Goal: Information Seeking & Learning: Understand process/instructions

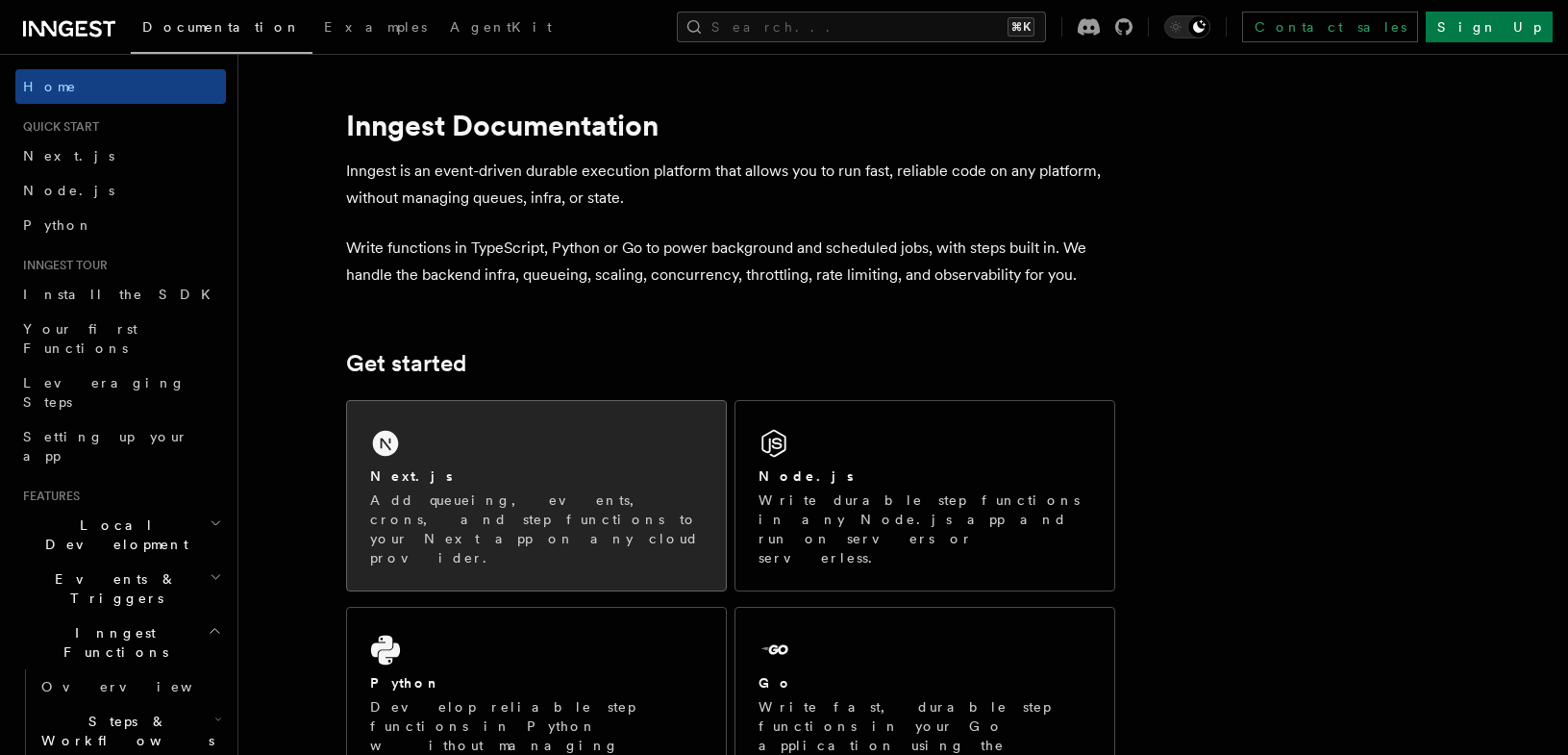
click at [590, 512] on p "Add queueing, events, crons, and step functions to your Next app on any cloud p…" at bounding box center [536, 528] width 332 height 76
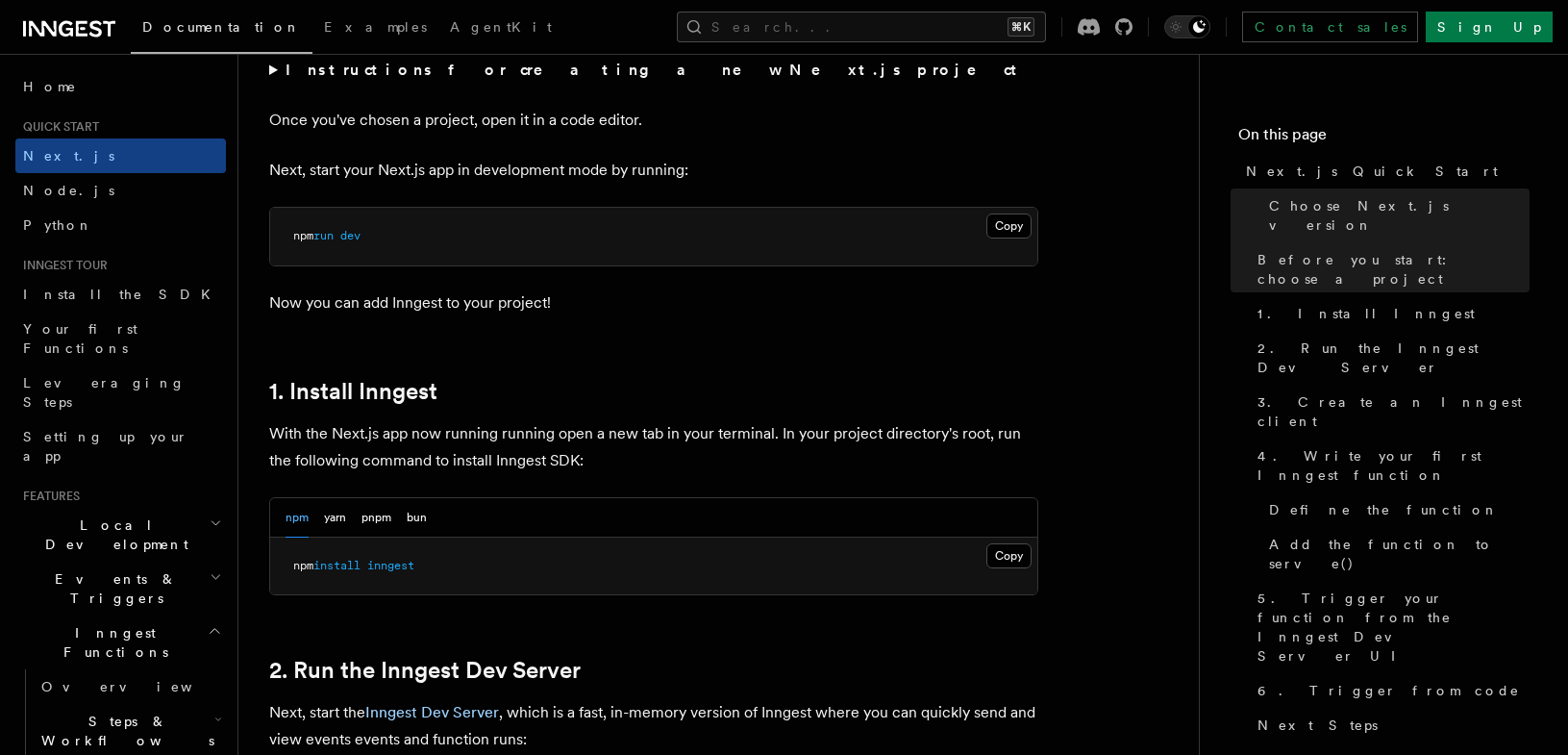
scroll to position [784, 0]
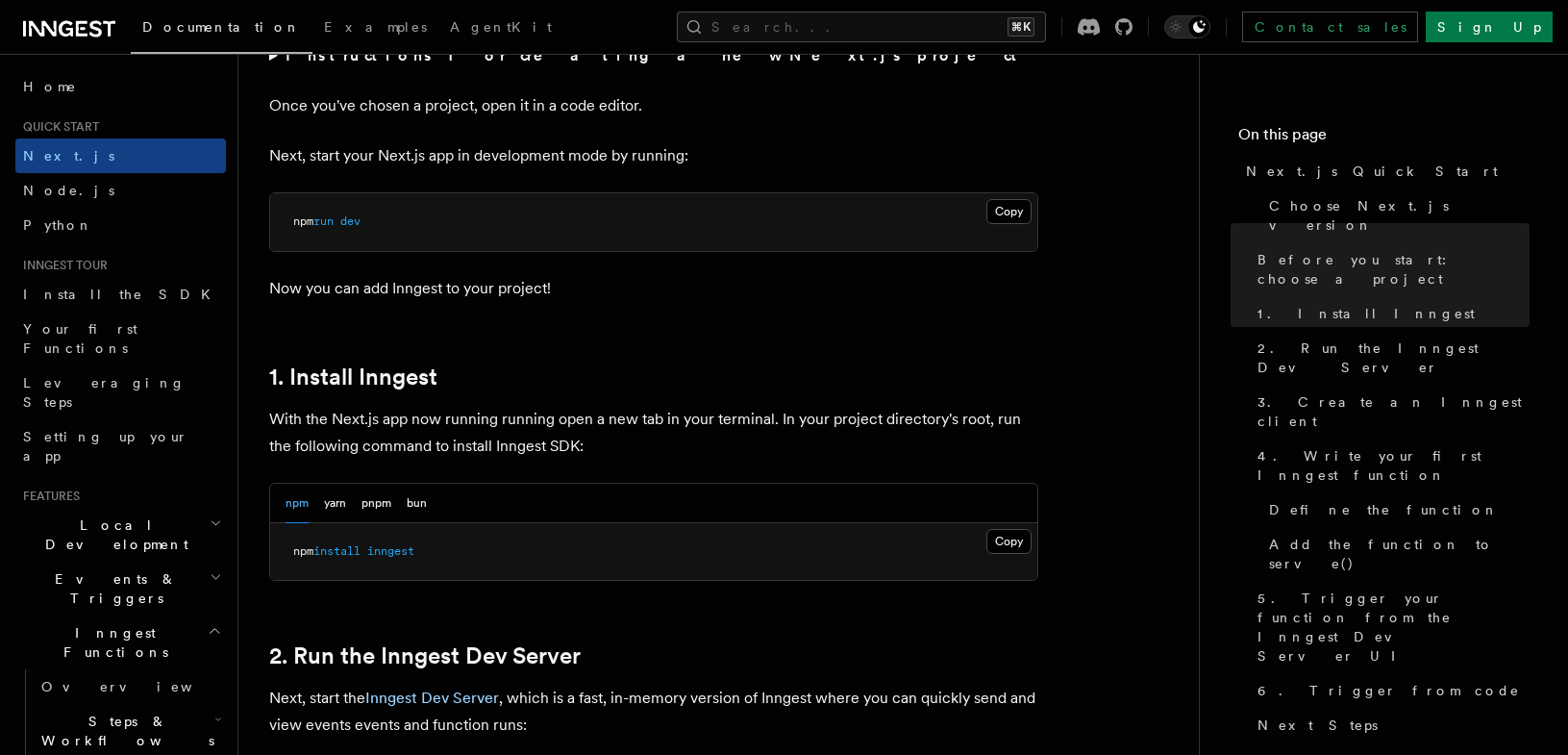
click at [392, 509] on div "npm yarn pnpm bun" at bounding box center [356, 503] width 141 height 39
click at [385, 503] on button "pnpm" at bounding box center [376, 503] width 29 height 39
click at [1013, 555] on pre "pnpm add inngest" at bounding box center [654, 552] width 767 height 58
click at [1016, 548] on button "Copy Copied" at bounding box center [1008, 541] width 45 height 25
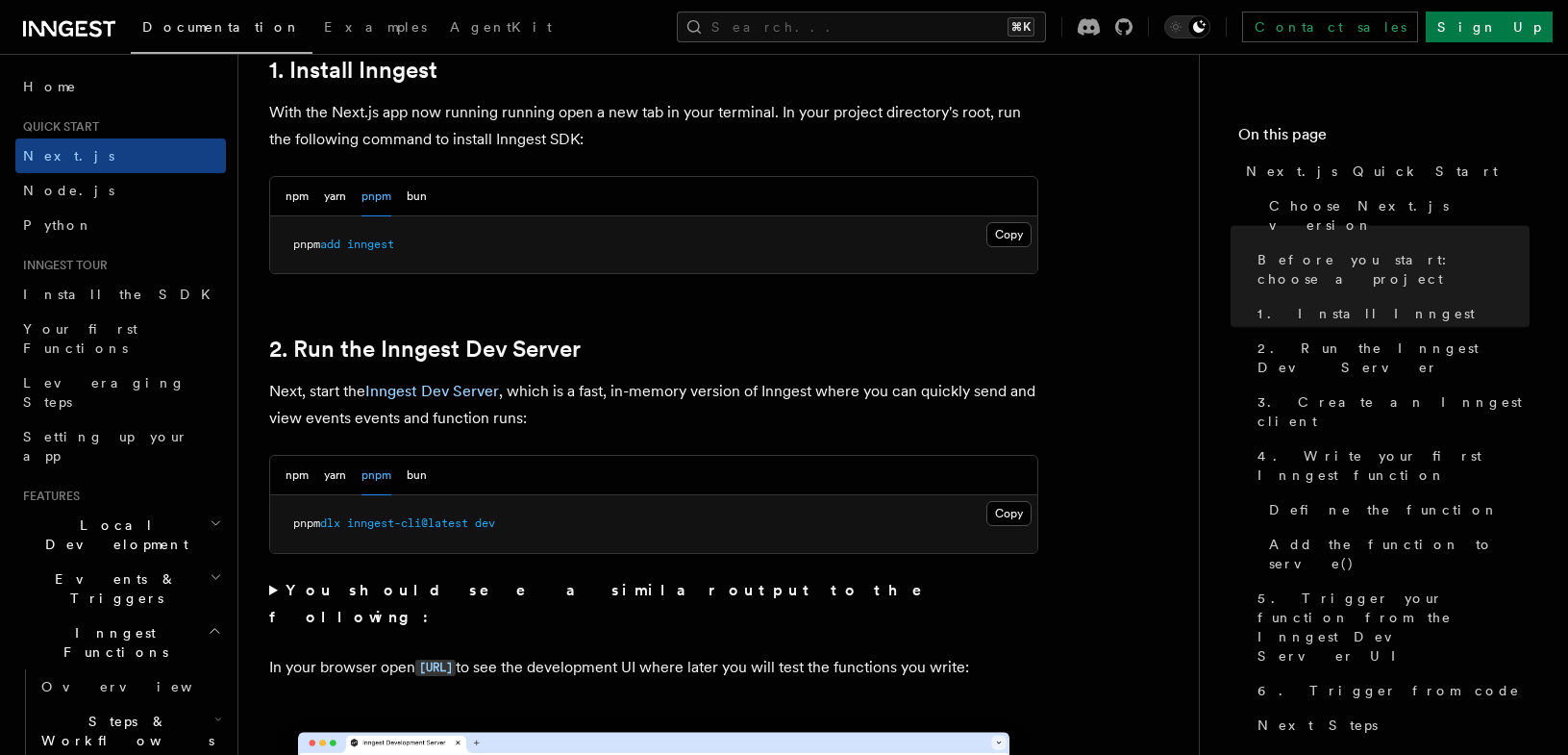
scroll to position [1211, 0]
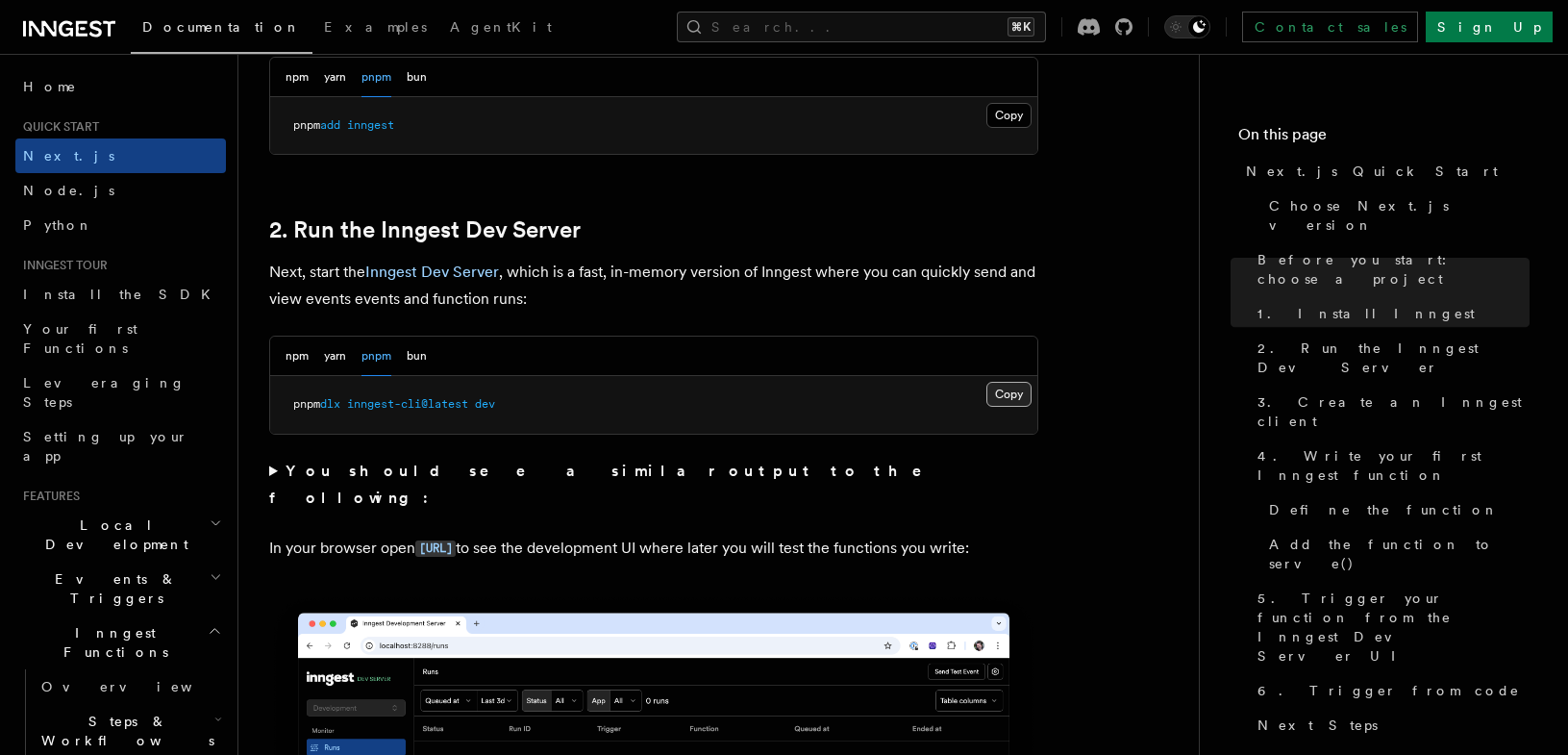
click at [1025, 394] on button "Copy Copied" at bounding box center [1008, 394] width 45 height 25
click at [990, 394] on button "Copy Copied" at bounding box center [1008, 394] width 45 height 25
click at [1023, 19] on button "Search... ⌘K" at bounding box center [860, 26] width 369 height 30
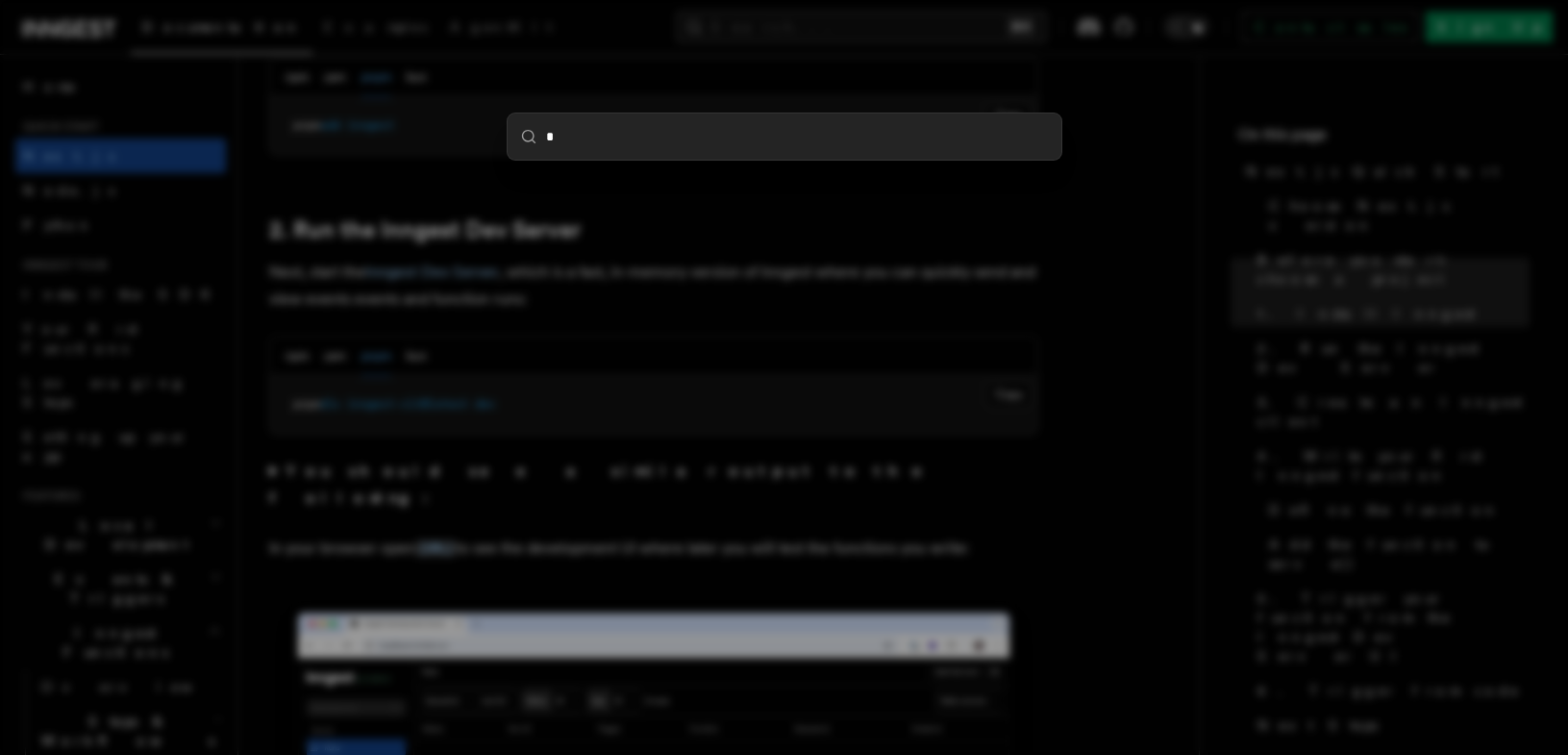
type input "**"
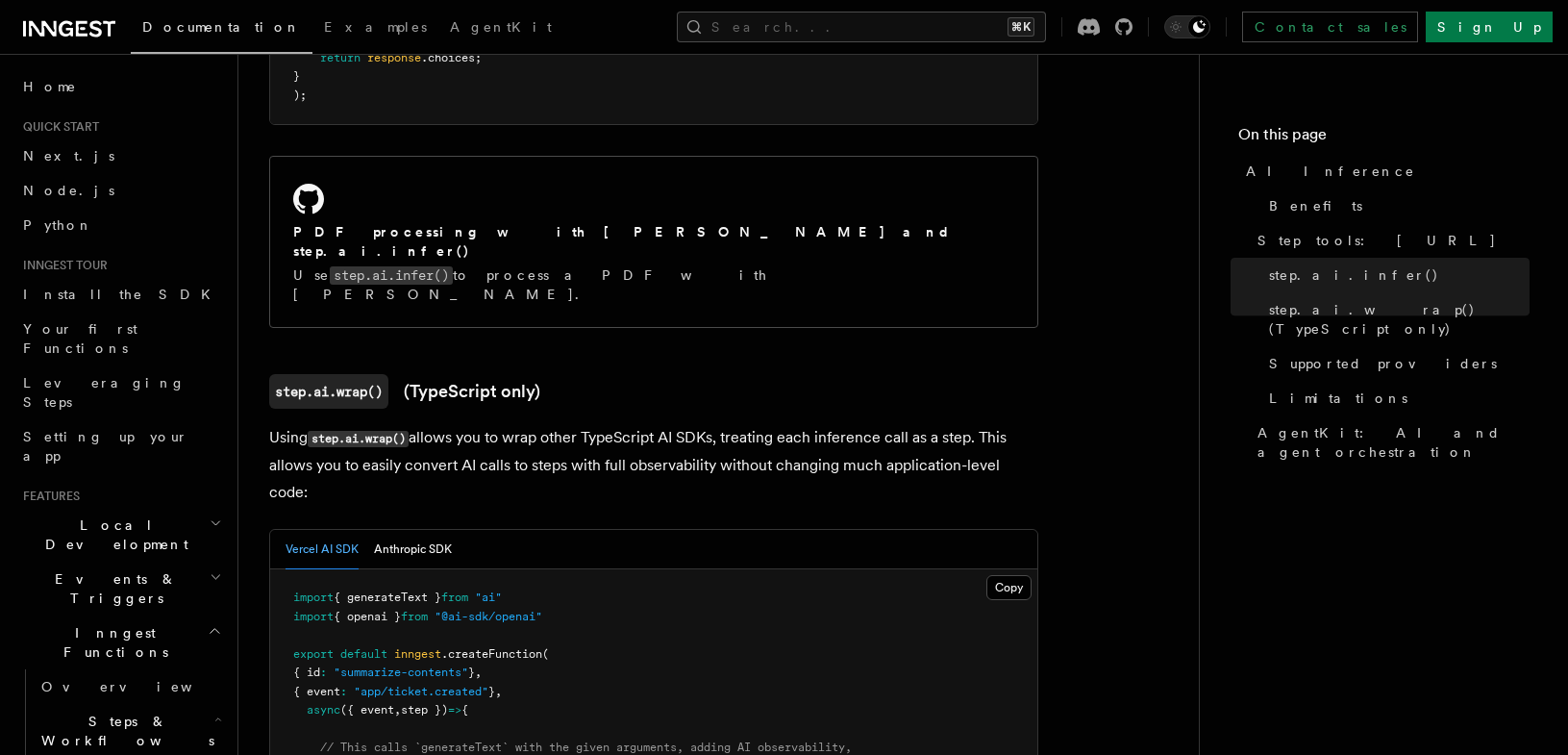
scroll to position [1610, 0]
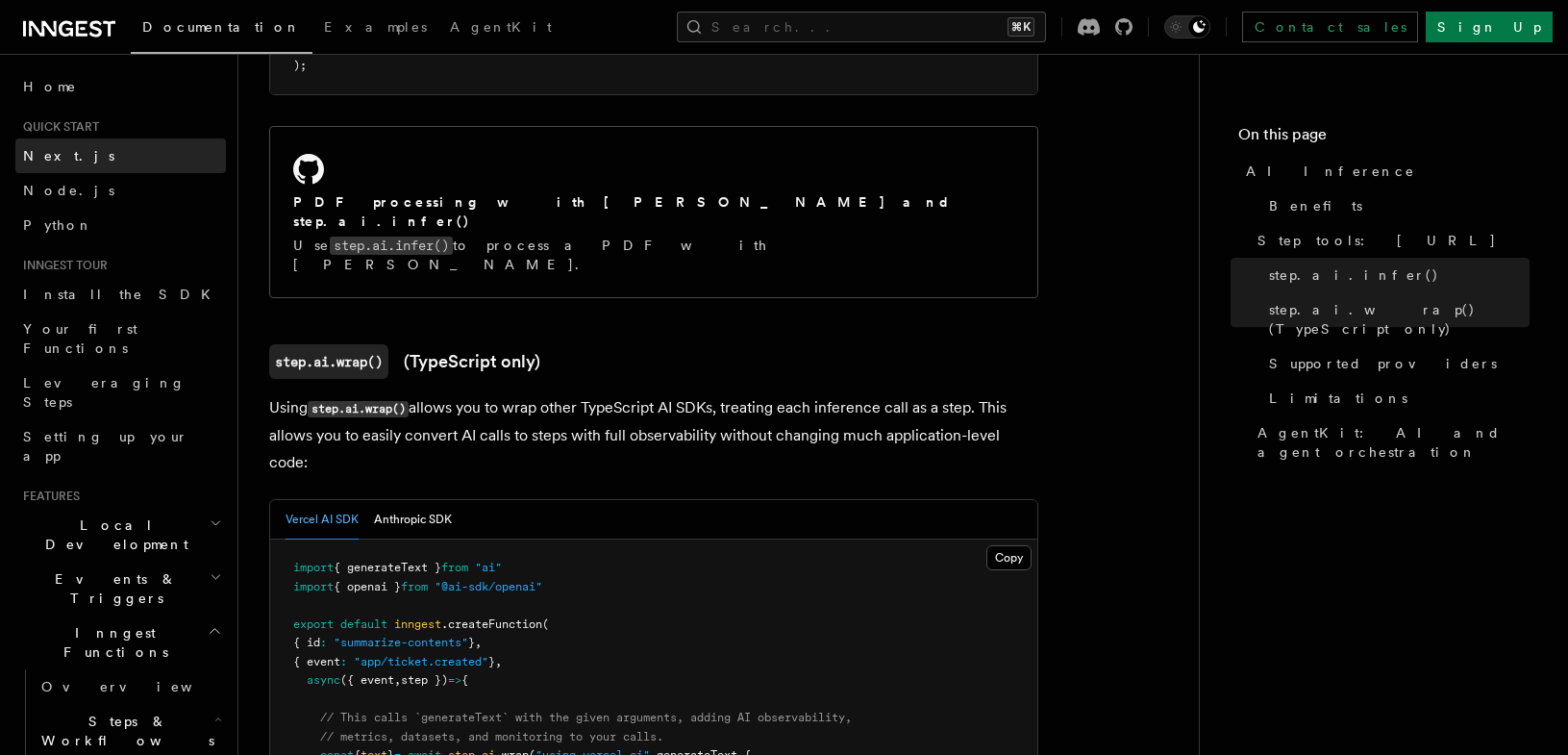
click at [95, 157] on link "Next.js" at bounding box center [121, 155] width 211 height 34
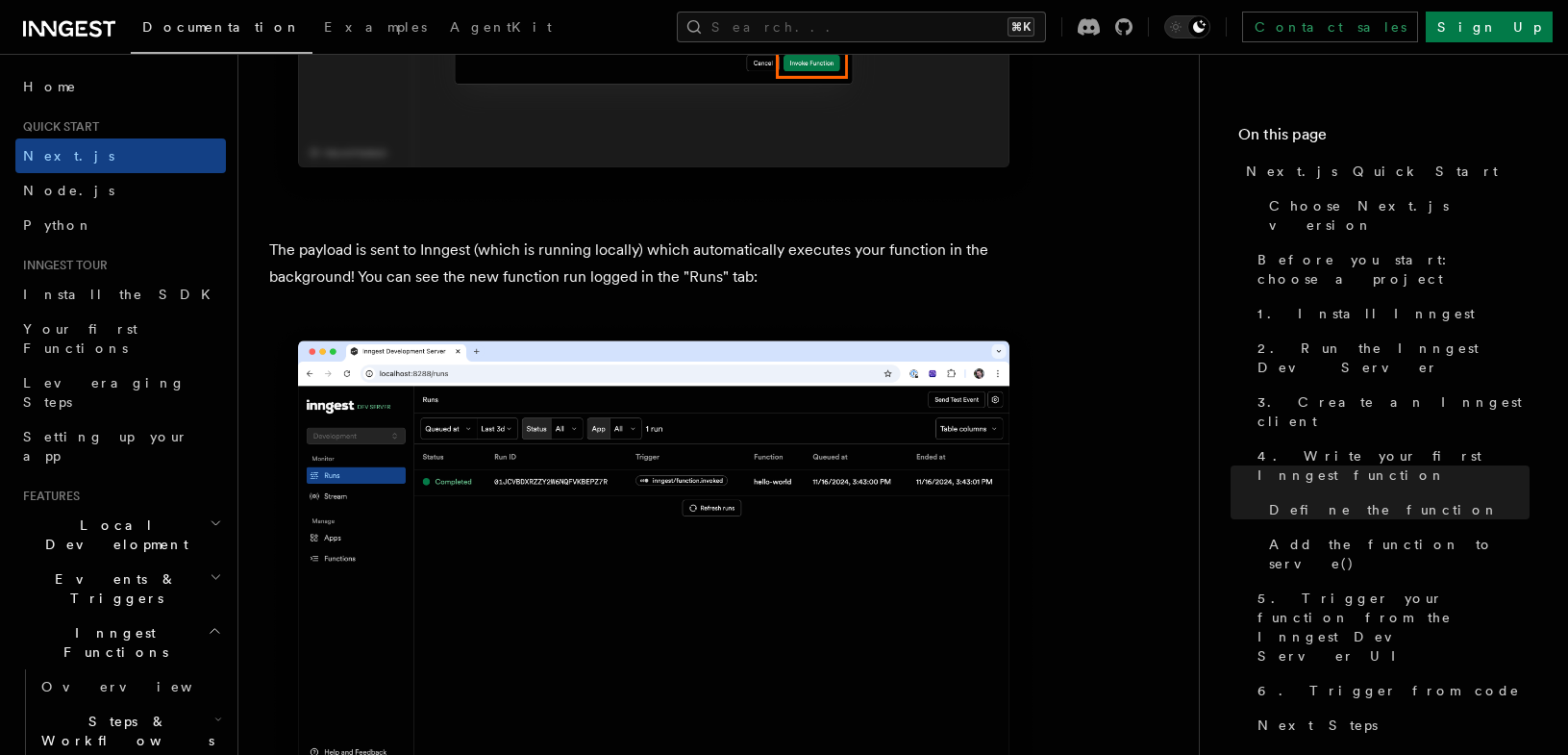
scroll to position [6507, 0]
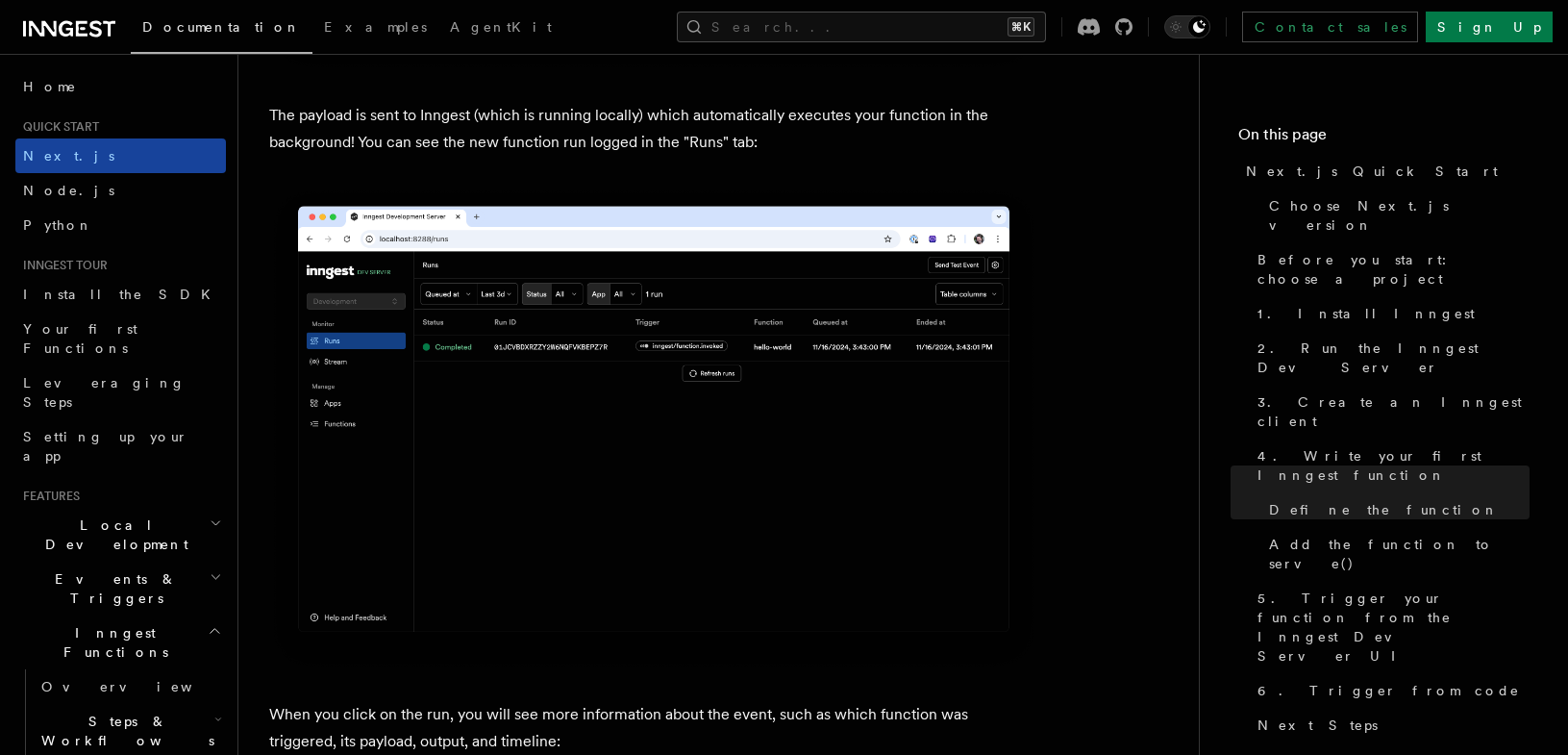
click at [106, 151] on link "Next.js" at bounding box center [121, 155] width 211 height 34
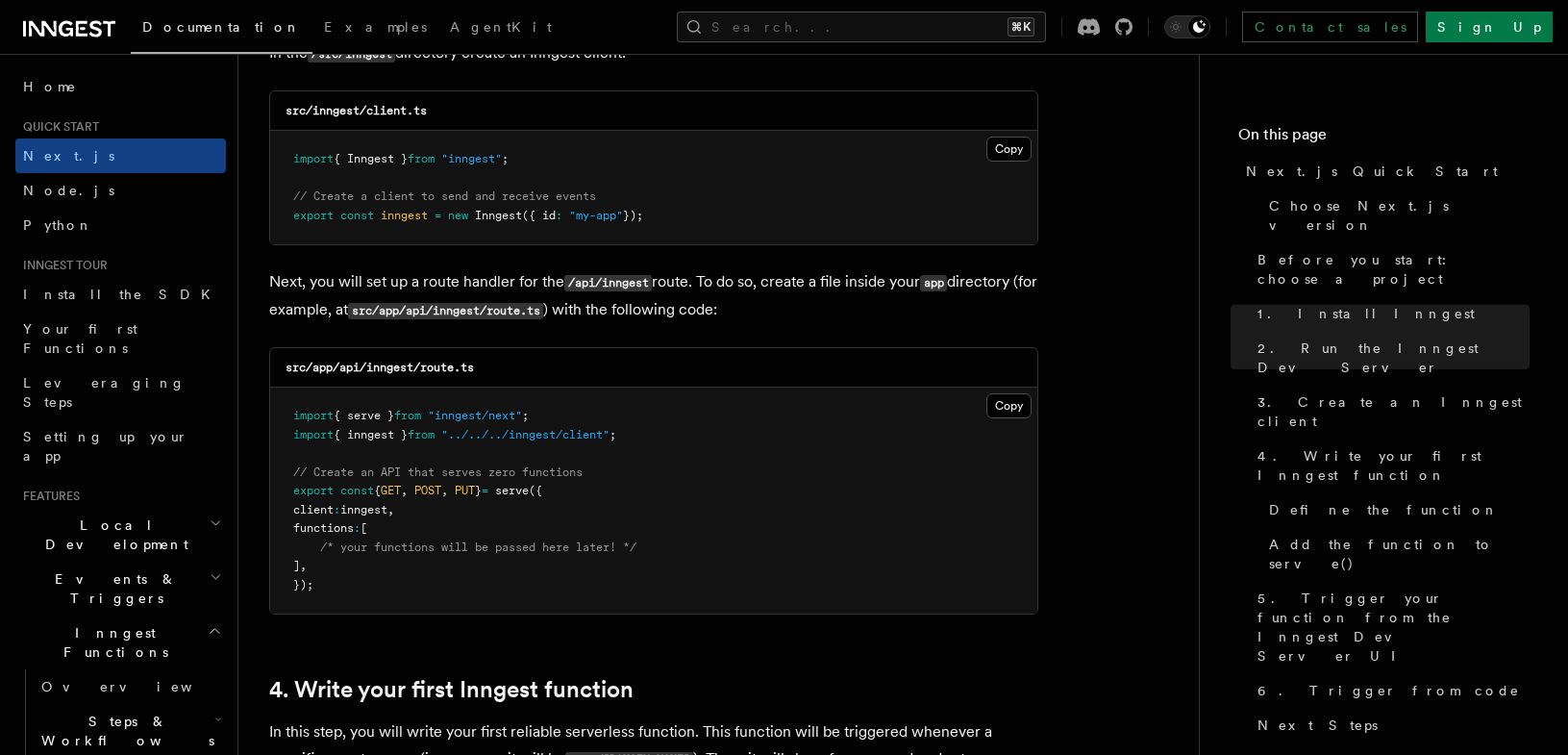
scroll to position [2561, 0]
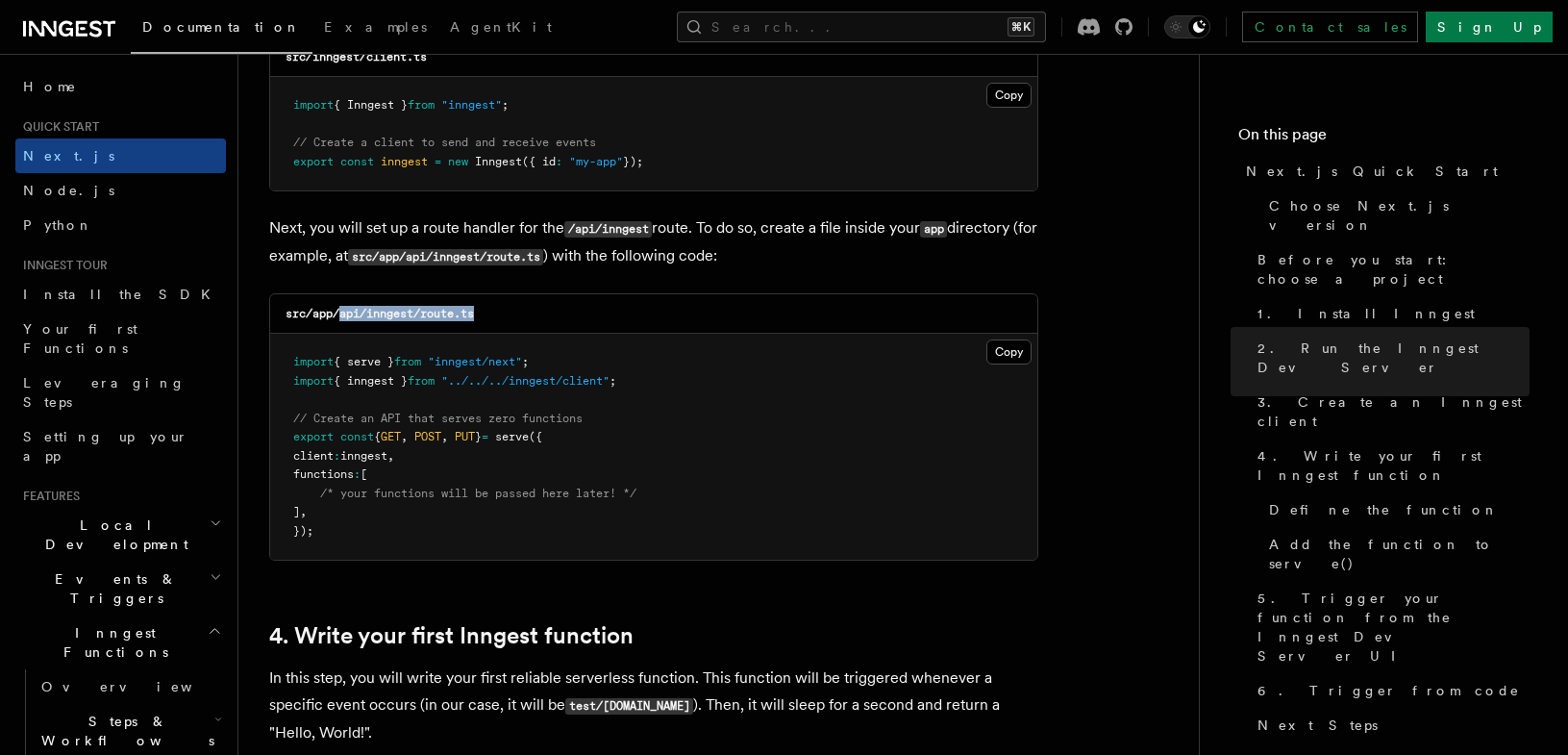
drag, startPoint x: 340, startPoint y: 317, endPoint x: 520, endPoint y: 317, distance: 180.0
click at [520, 317] on div "src/app/api/inngest/route.ts" at bounding box center [654, 314] width 767 height 39
copy code "api/inngest/route.ts"
click at [1008, 350] on button "Copy Copied" at bounding box center [1008, 352] width 45 height 25
